Goal: Find specific page/section: Find specific page/section

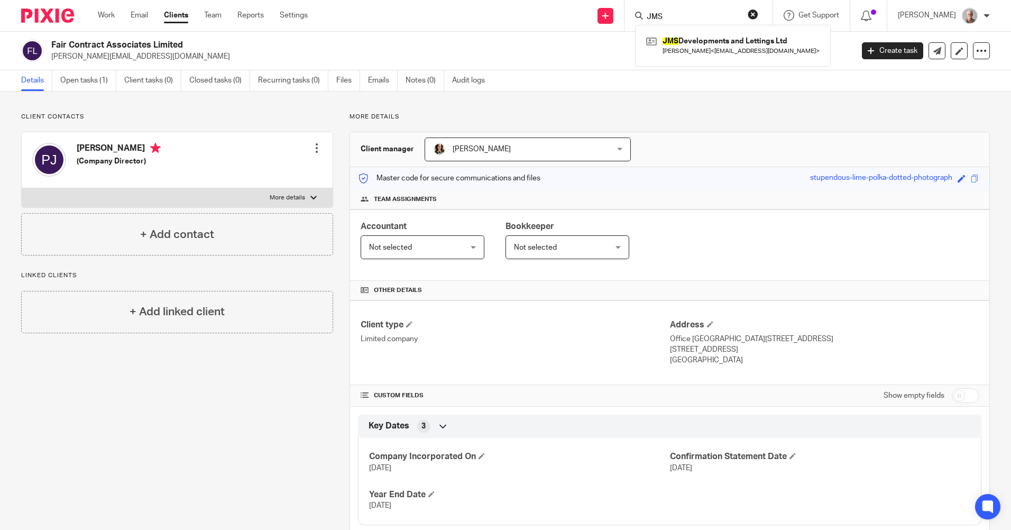
drag, startPoint x: 696, startPoint y: 15, endPoint x: 640, endPoint y: 15, distance: 56.0
click at [640, 15] on div "Send new email Create task Add client Request signature JMS JMS Developments an…" at bounding box center [667, 15] width 687 height 31
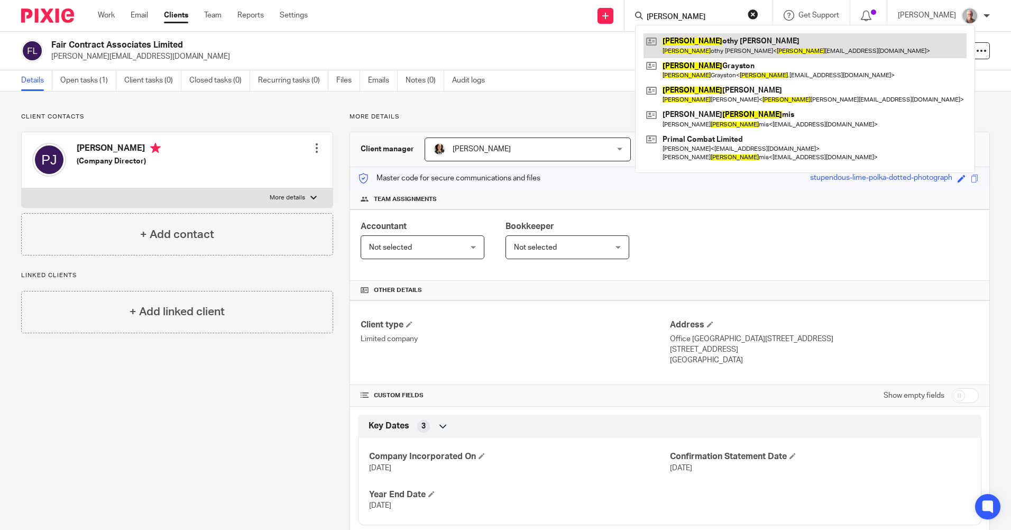
type input "[PERSON_NAME]"
click at [709, 49] on link at bounding box center [804, 45] width 323 height 24
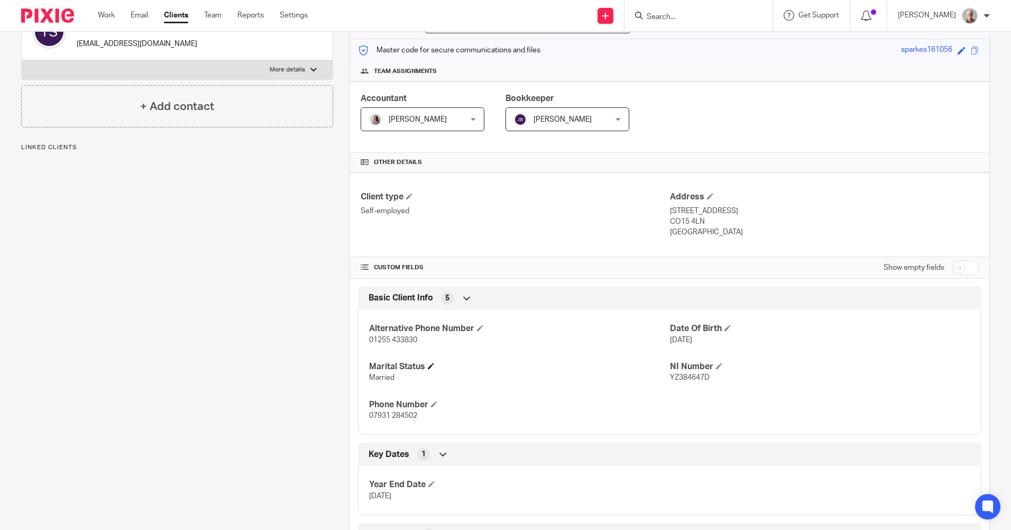
scroll to position [211, 0]
